Goal: Task Accomplishment & Management: Use online tool/utility

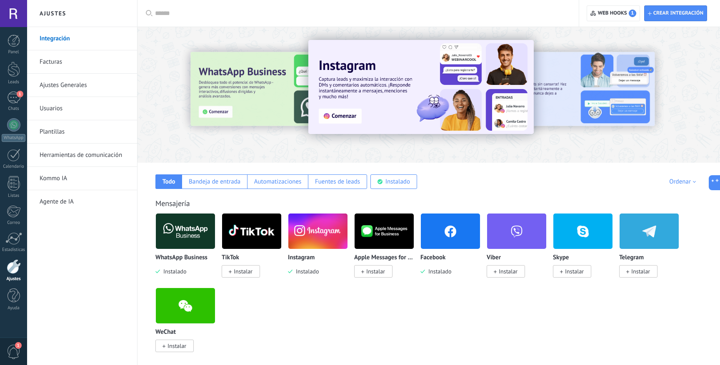
click at [621, 12] on span "Web hooks 1" at bounding box center [617, 13] width 38 height 7
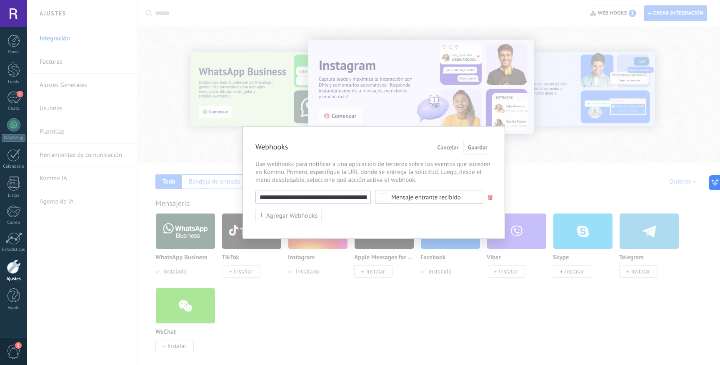
click at [321, 200] on input "**********" at bounding box center [312, 197] width 115 height 13
paste input "text"
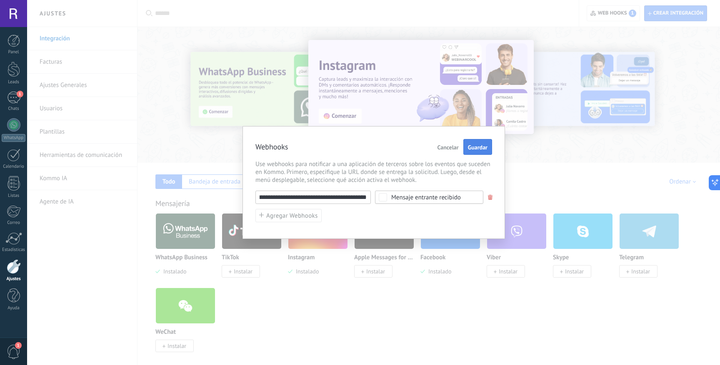
type input "**********"
click at [481, 146] on span "Guardar" at bounding box center [478, 148] width 20 height 6
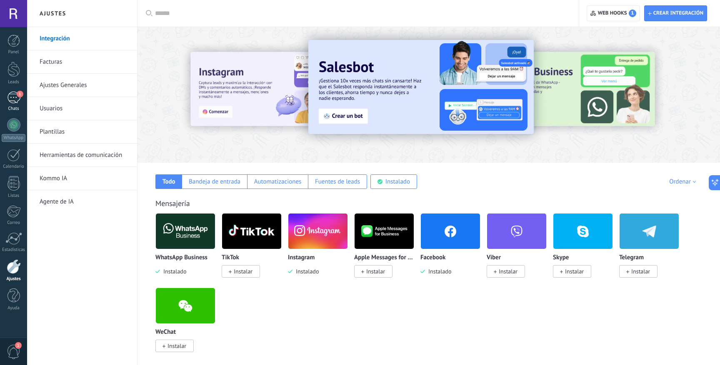
click at [12, 97] on div "1" at bounding box center [13, 98] width 13 height 12
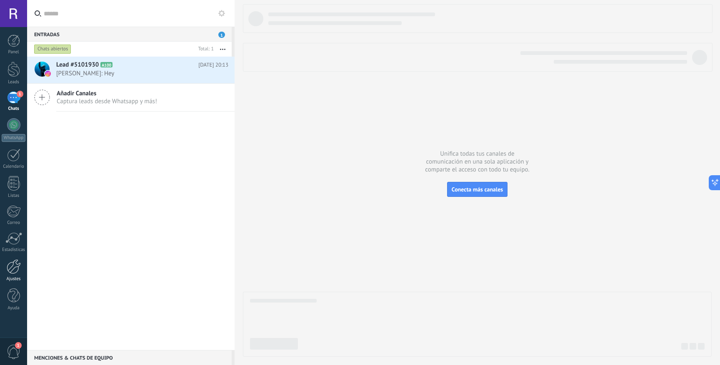
click at [19, 267] on div at bounding box center [14, 267] width 14 height 15
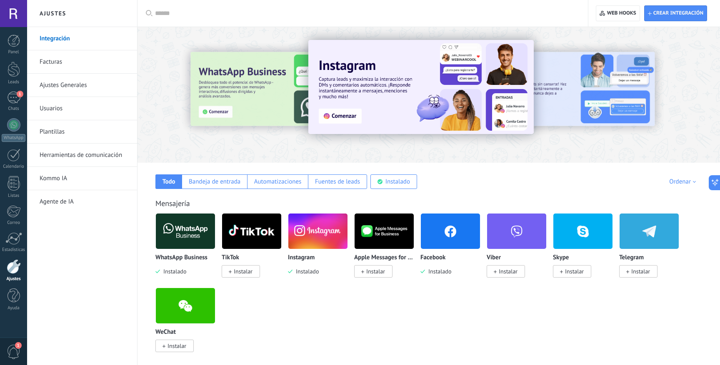
click at [325, 197] on div "Mensajería WhatsApp Business Instalado TikTok Instalar Instagram Instalado Appl…" at bounding box center [429, 267] width 566 height 170
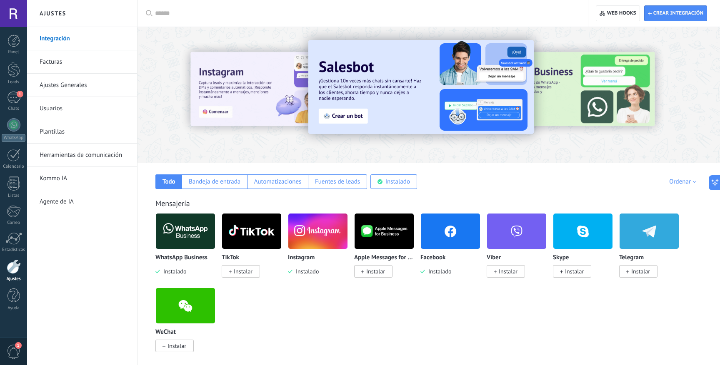
click at [192, 237] on img at bounding box center [185, 231] width 59 height 40
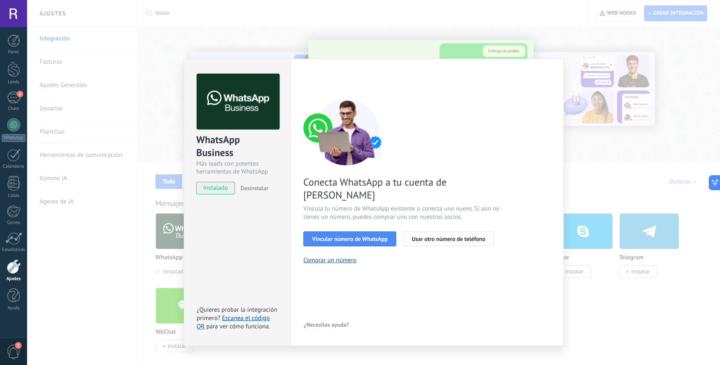
click at [442, 236] on span "Usar otro número de teléfono" at bounding box center [448, 239] width 73 height 6
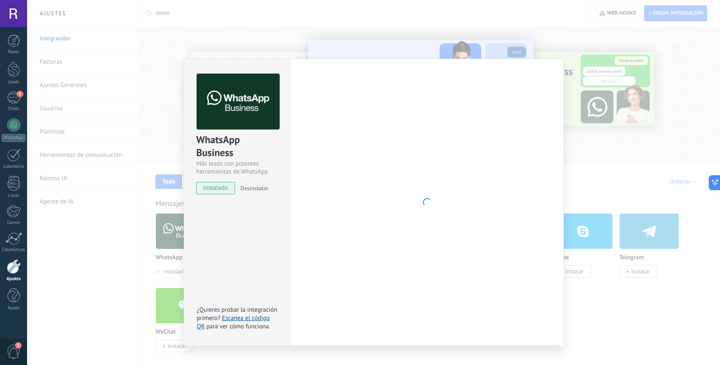
click at [232, 35] on div "WhatsApp Business Más leads con potentes herramientas de WhatsApp instalado Des…" at bounding box center [373, 182] width 693 height 365
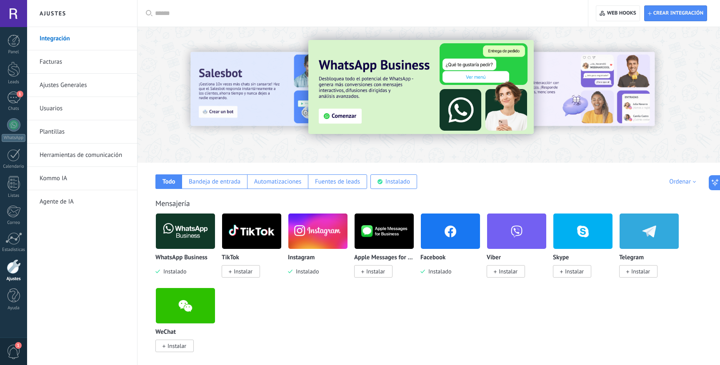
click at [181, 243] on img at bounding box center [185, 231] width 59 height 40
click at [190, 237] on img at bounding box center [185, 231] width 59 height 40
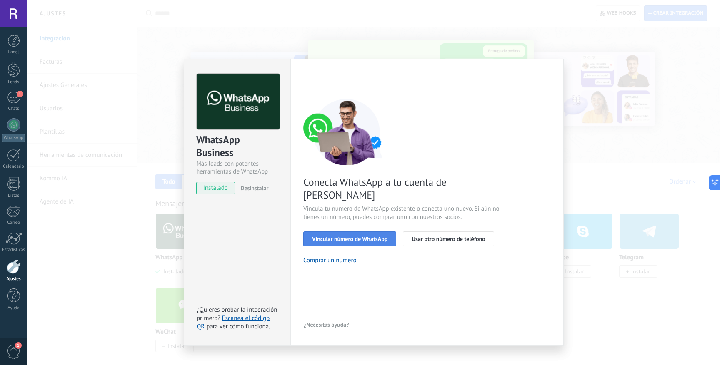
click at [330, 236] on span "Vincular número de WhatsApp" at bounding box center [349, 239] width 75 height 6
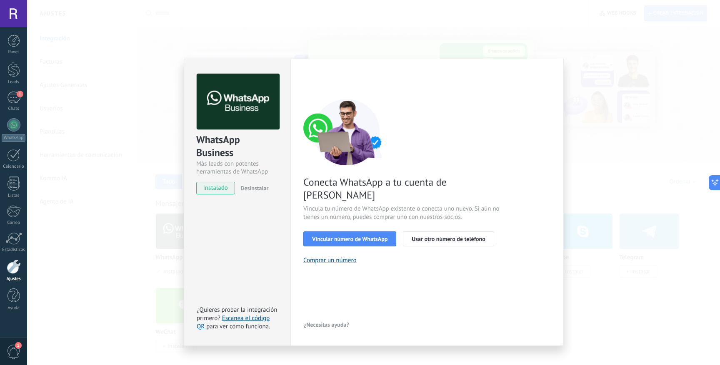
click at [330, 236] on span "Vincular número de WhatsApp" at bounding box center [349, 239] width 75 height 6
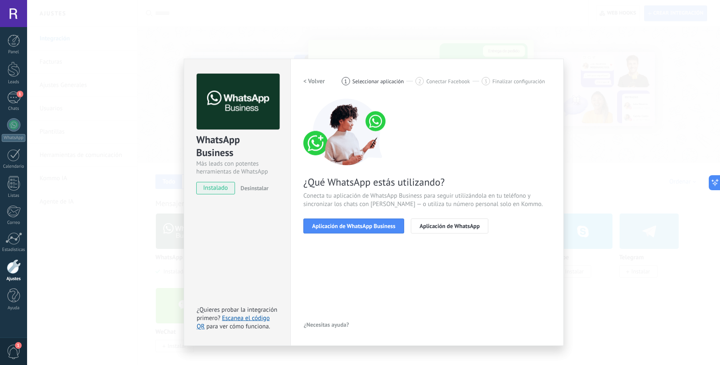
click at [330, 226] on span "Aplicación de WhatsApp Business" at bounding box center [353, 226] width 83 height 6
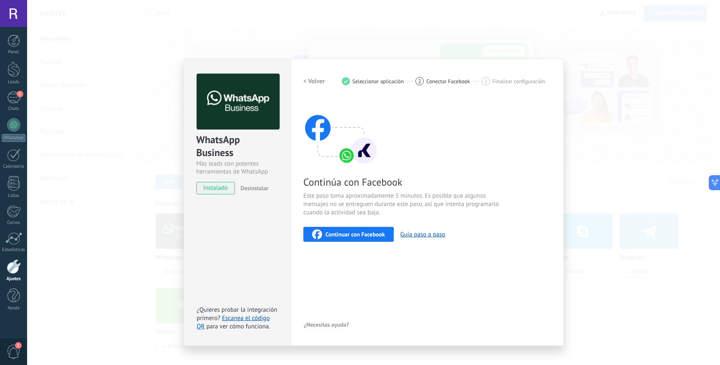
click at [341, 235] on span "Continuar con Facebook" at bounding box center [355, 235] width 60 height 6
click at [354, 233] on span "Continuar con Facebook" at bounding box center [355, 235] width 60 height 6
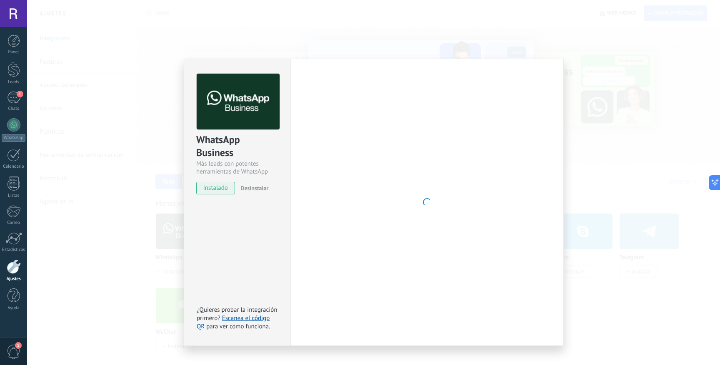
click at [160, 55] on div "WhatsApp Business Más leads con potentes herramientas de WhatsApp instalado Des…" at bounding box center [373, 182] width 693 height 365
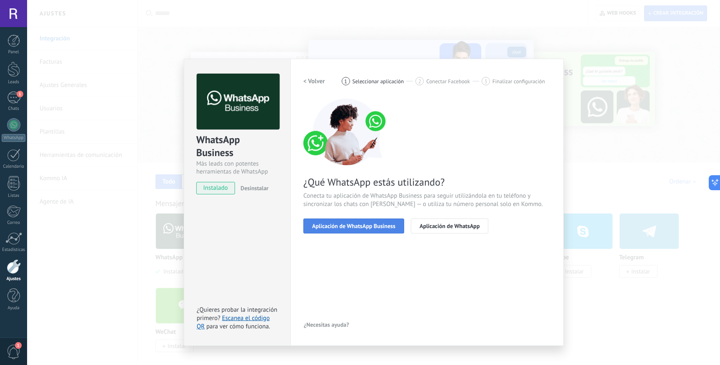
click at [343, 232] on button "Aplicación de WhatsApp Business" at bounding box center [353, 226] width 101 height 15
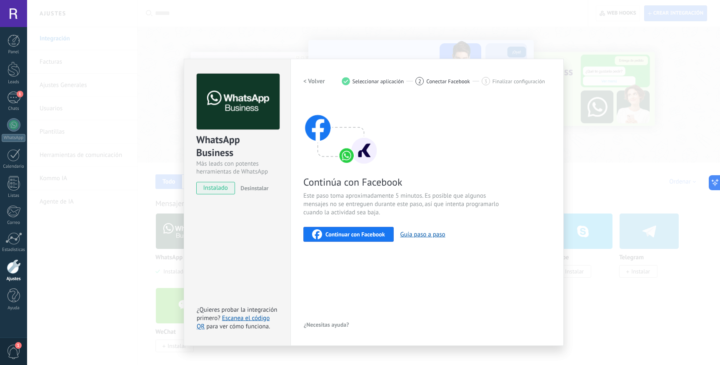
click at [343, 232] on span "Continuar con Facebook" at bounding box center [355, 235] width 60 height 6
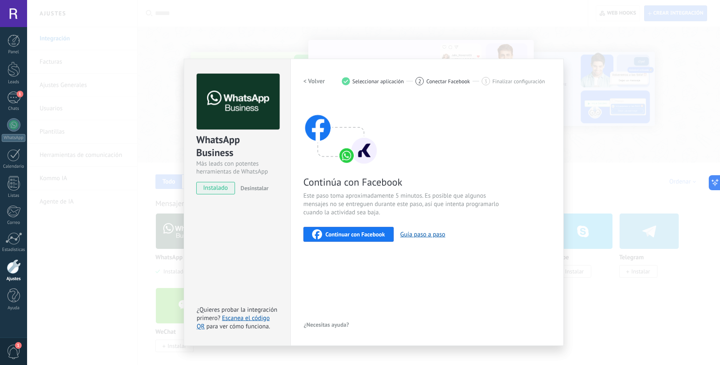
click at [367, 232] on span "Continuar con Facebook" at bounding box center [355, 235] width 60 height 6
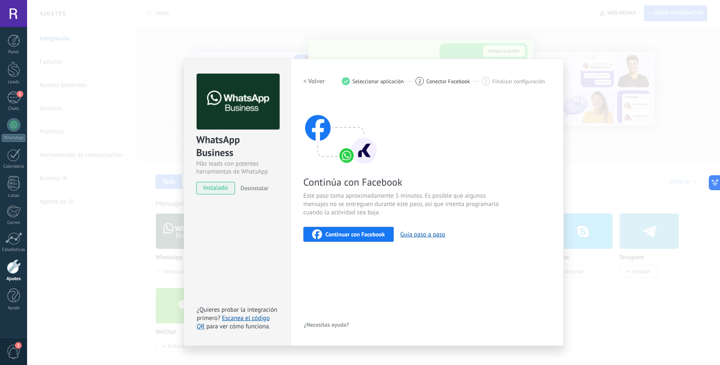
click at [207, 27] on div "WhatsApp Business Más leads con potentes herramientas de WhatsApp instalado Des…" at bounding box center [373, 182] width 693 height 365
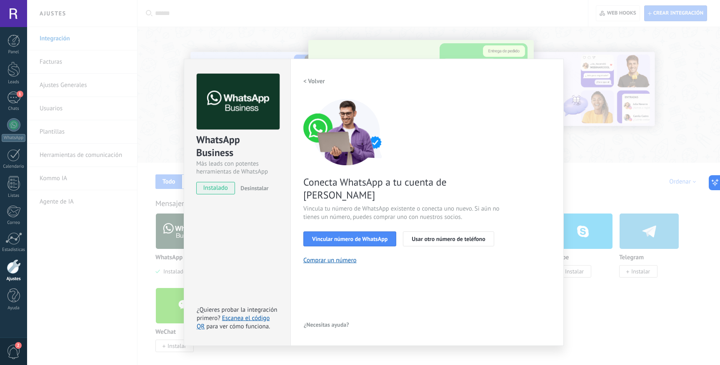
click at [208, 28] on div "WhatsApp Business Más leads con potentes herramientas de WhatsApp instalado Des…" at bounding box center [373, 182] width 693 height 365
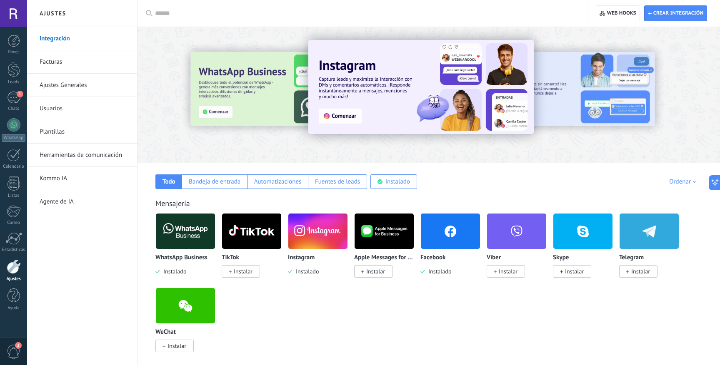
click at [19, 88] on div "Panel Leads 1 Chats WhatsApp Clientes" at bounding box center [13, 177] width 27 height 285
click at [12, 96] on div "1" at bounding box center [13, 98] width 13 height 12
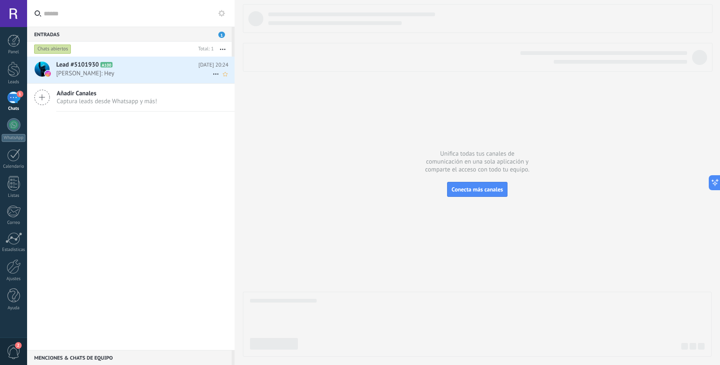
click at [163, 70] on span "[PERSON_NAME]: Hey" at bounding box center [134, 74] width 156 height 8
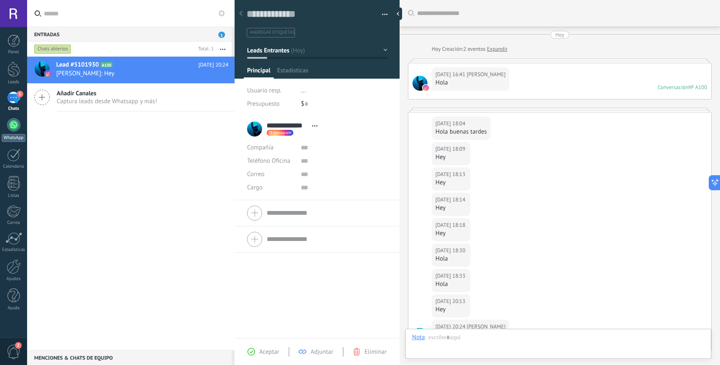
scroll to position [132, 0]
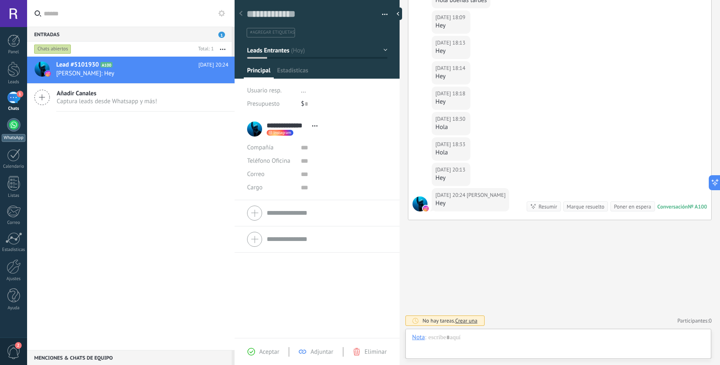
click at [15, 125] on div at bounding box center [13, 124] width 13 height 13
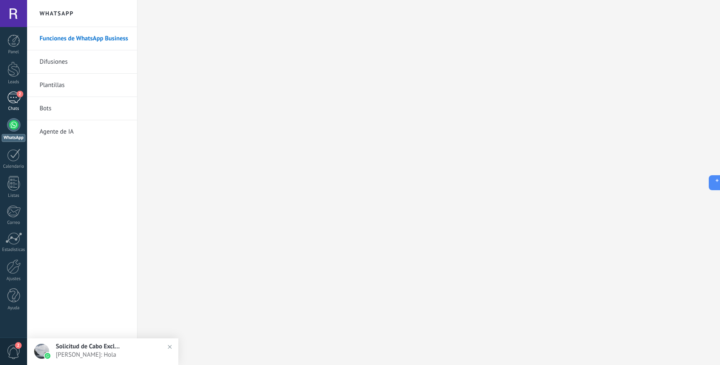
click at [14, 100] on div "2" at bounding box center [13, 98] width 13 height 12
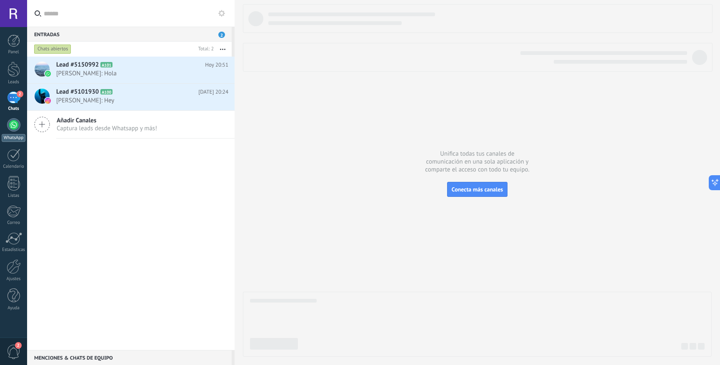
click at [13, 125] on div at bounding box center [13, 124] width 13 height 13
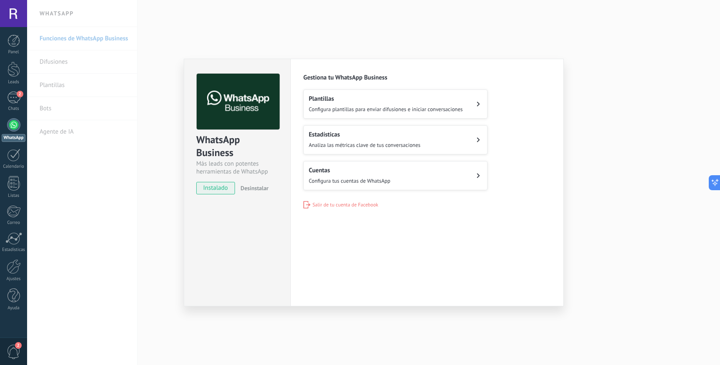
click at [321, 40] on div "WhatsApp Business Más leads con potentes herramientas de WhatsApp instalado Des…" at bounding box center [373, 182] width 693 height 365
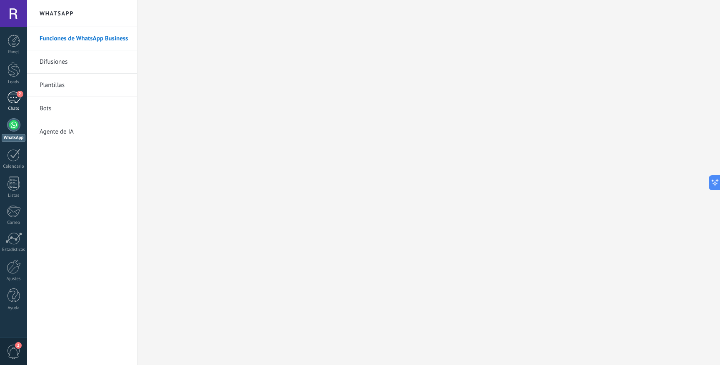
click at [9, 102] on div "2" at bounding box center [13, 98] width 13 height 12
